Goal: Task Accomplishment & Management: Use online tool/utility

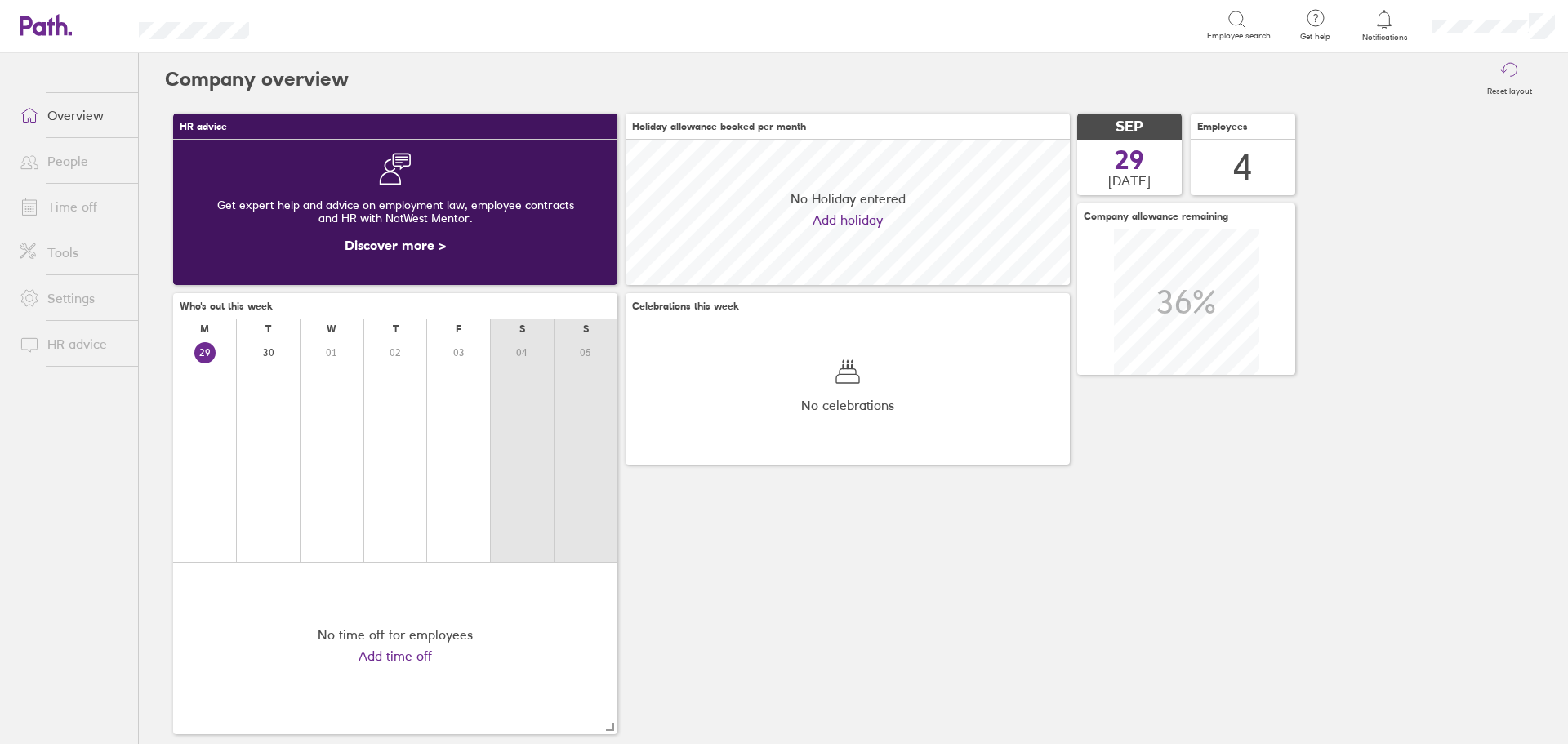
scroll to position [146, 444]
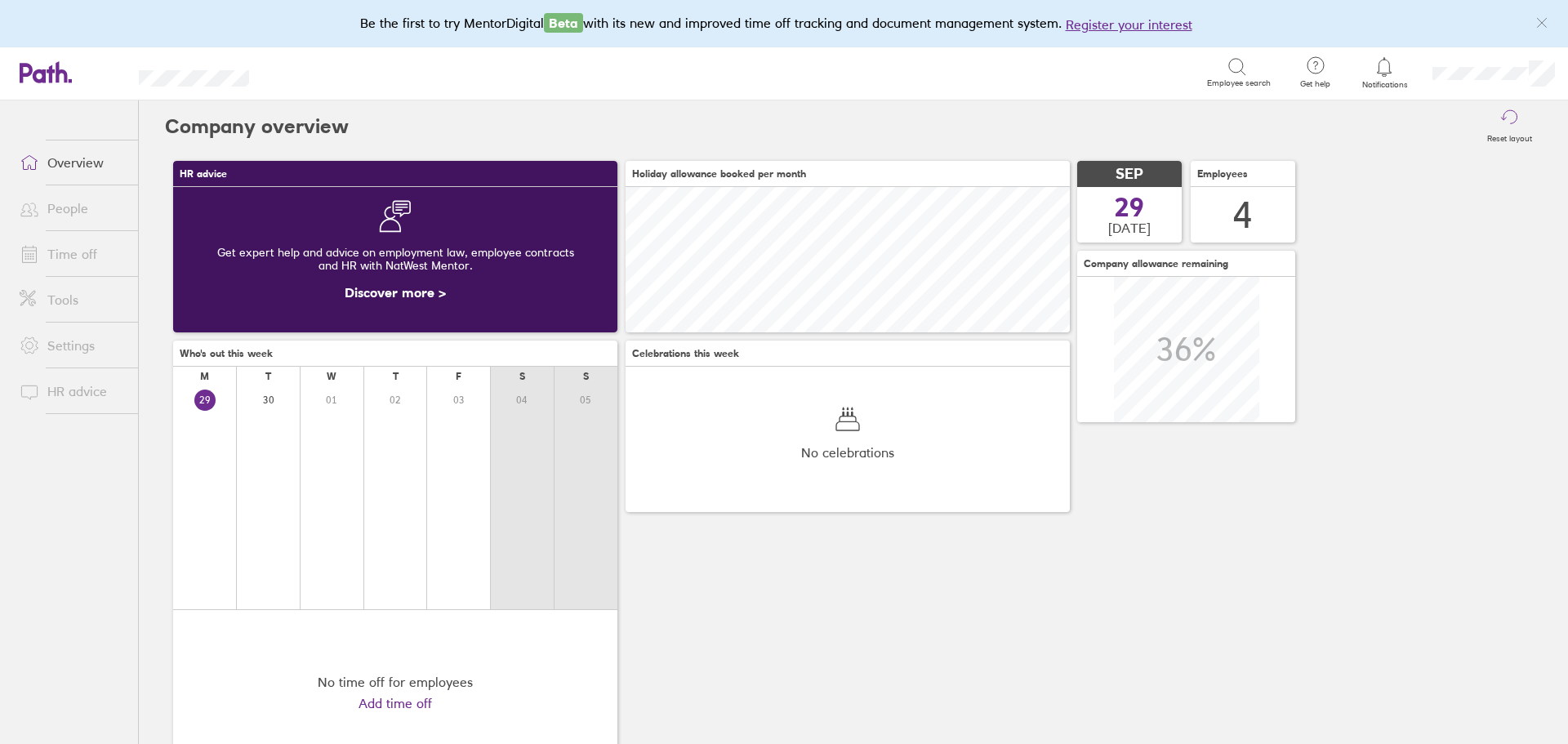
click at [54, 295] on link "Tools" at bounding box center [72, 300] width 131 height 33
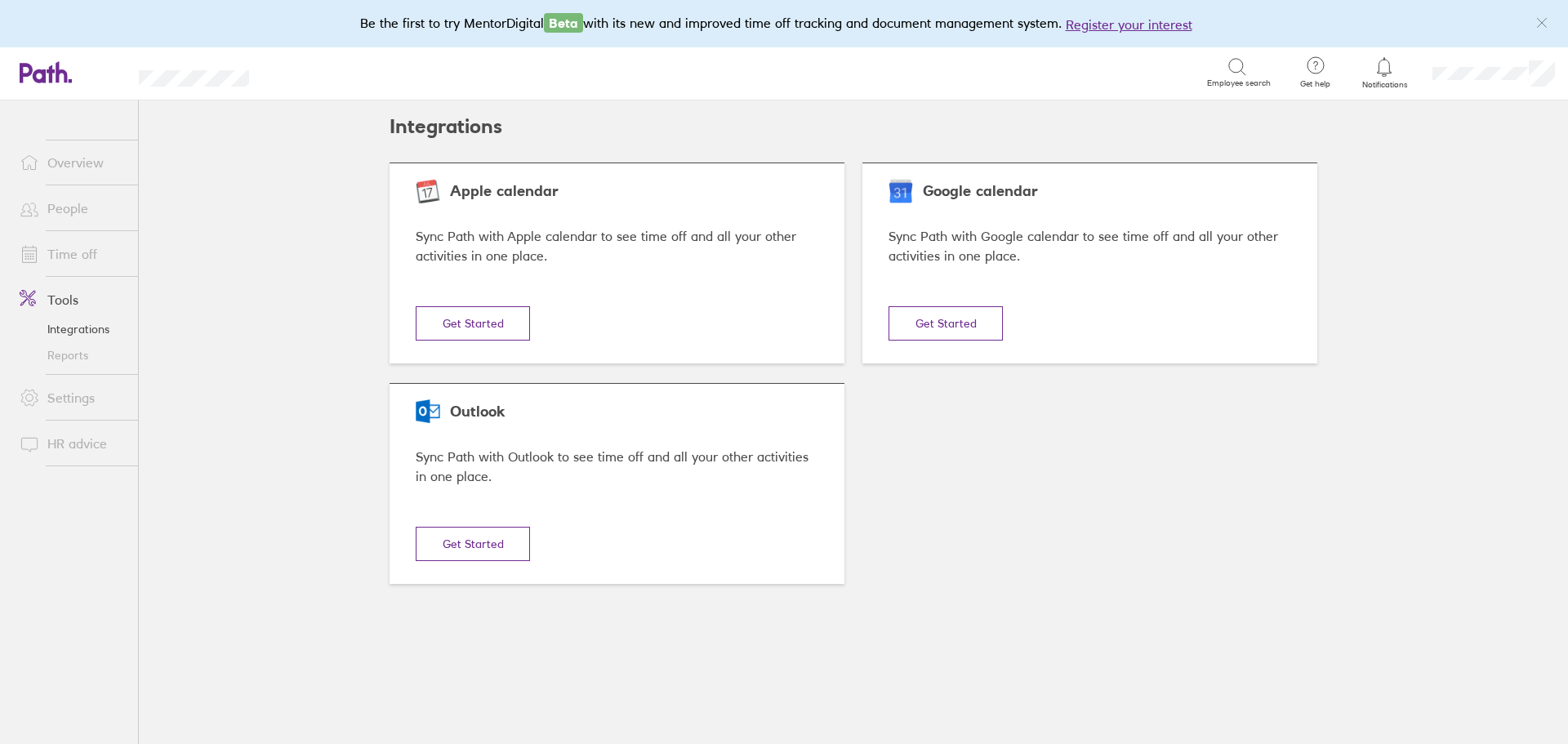
click at [70, 362] on link "Reports" at bounding box center [72, 355] width 131 height 26
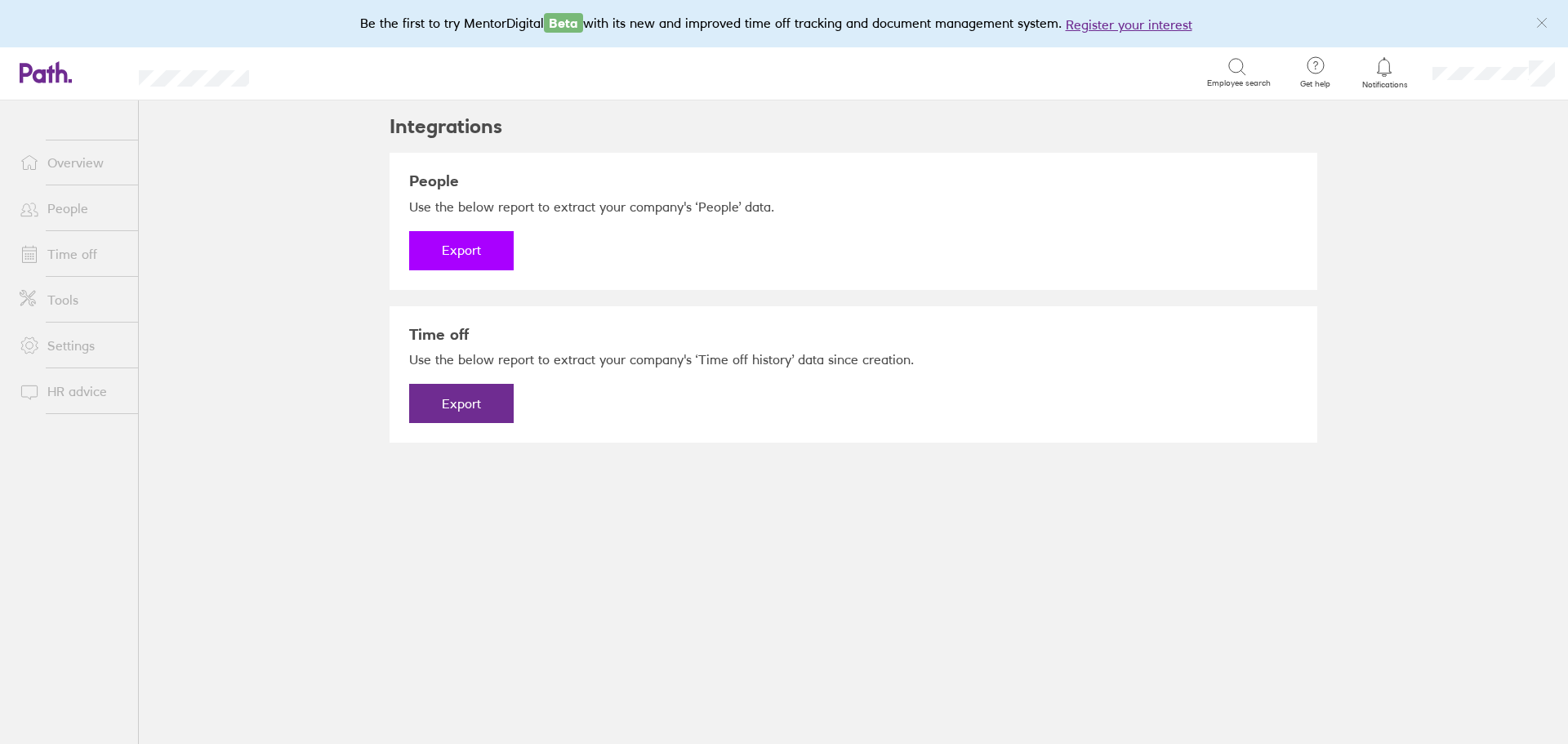
click at [473, 254] on button "Export" at bounding box center [461, 251] width 104 height 40
click at [461, 247] on link "Download" at bounding box center [461, 251] width 104 height 40
click at [449, 403] on button "Export" at bounding box center [461, 403] width 104 height 40
click at [471, 402] on link "Download" at bounding box center [461, 403] width 104 height 40
click at [70, 257] on link "Time off" at bounding box center [72, 253] width 131 height 33
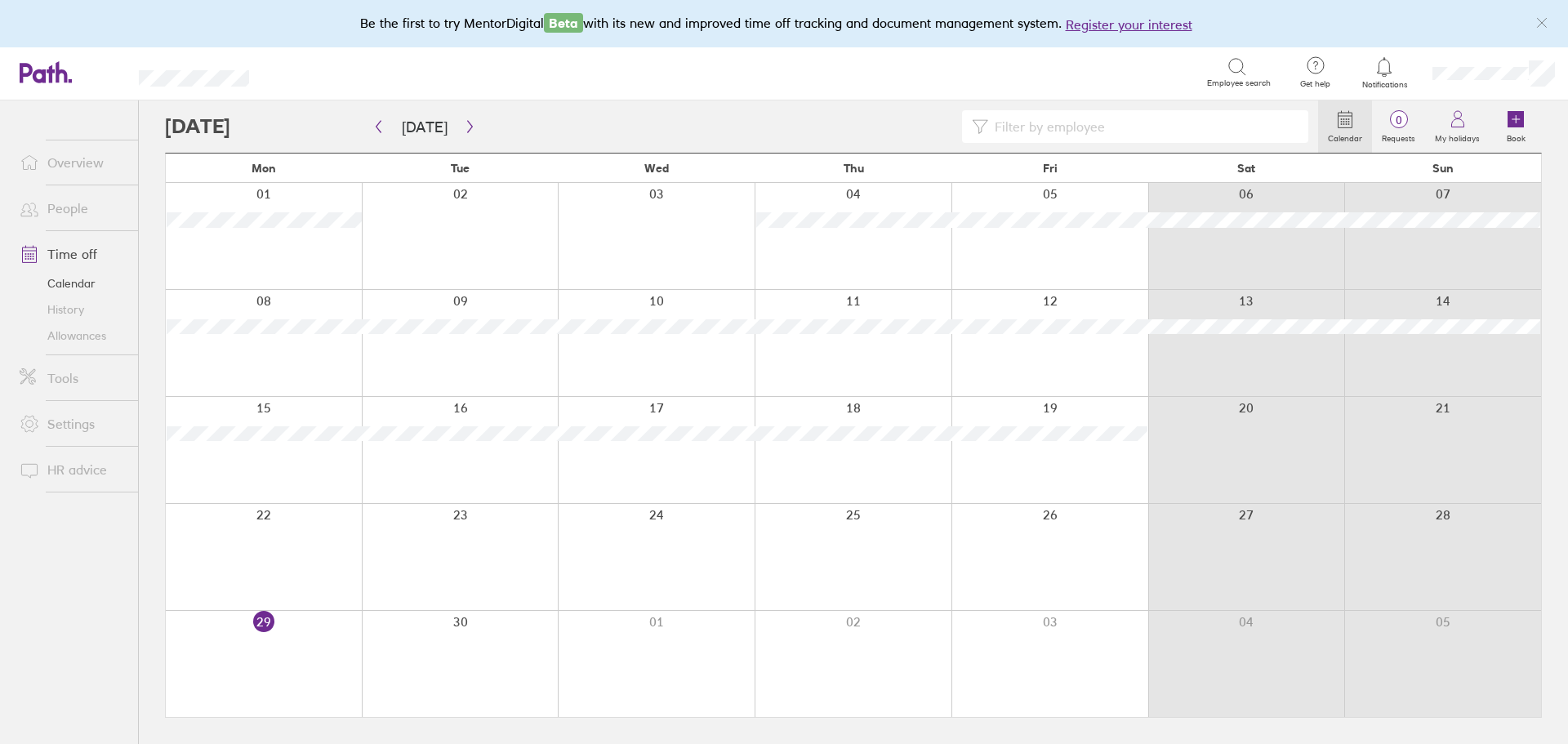
click at [77, 336] on link "Allowances" at bounding box center [72, 335] width 131 height 26
